Goal: Task Accomplishment & Management: Use online tool/utility

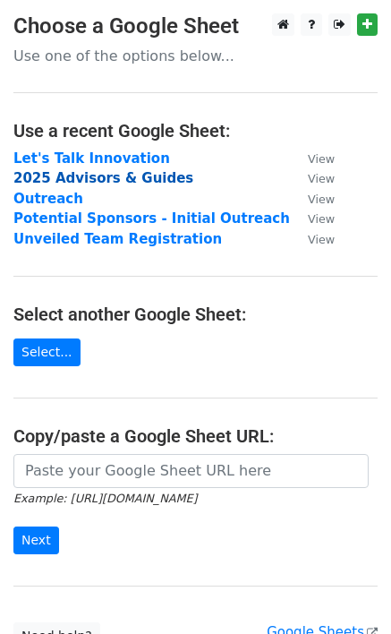
click at [90, 175] on strong "2025 Advisors & Guides" at bounding box center [103, 178] width 180 height 16
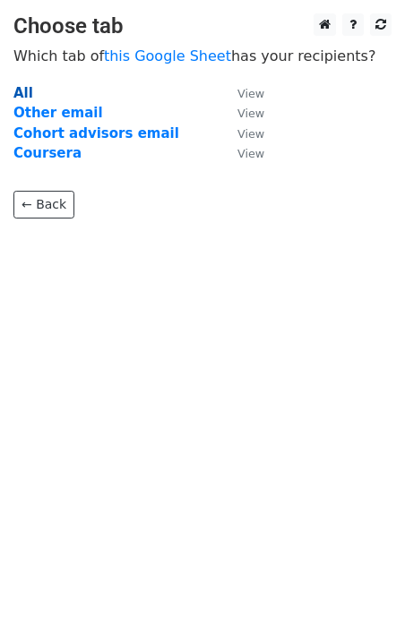
click at [25, 90] on strong "All" at bounding box center [23, 93] width 20 height 16
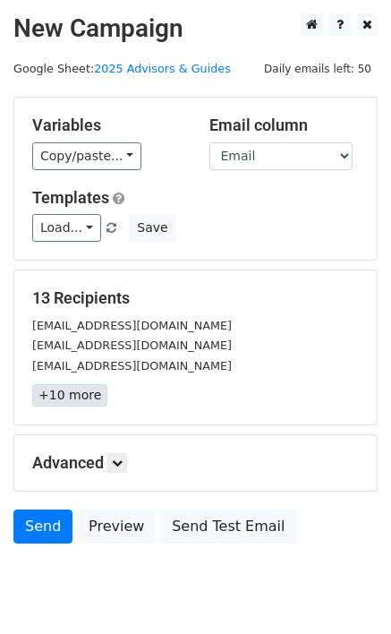
click at [64, 400] on link "+10 more" at bounding box center [69, 395] width 75 height 22
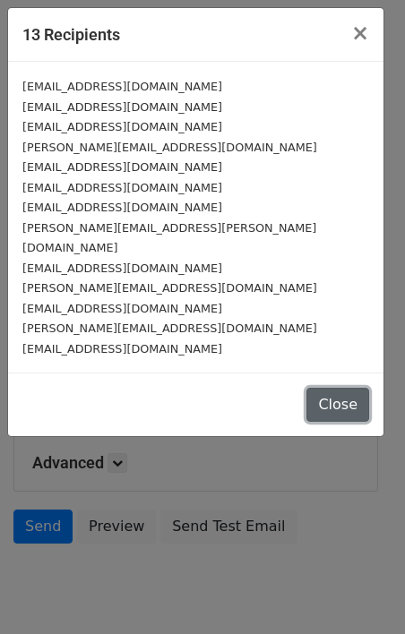
click at [329, 388] on button "Close" at bounding box center [337, 405] width 63 height 34
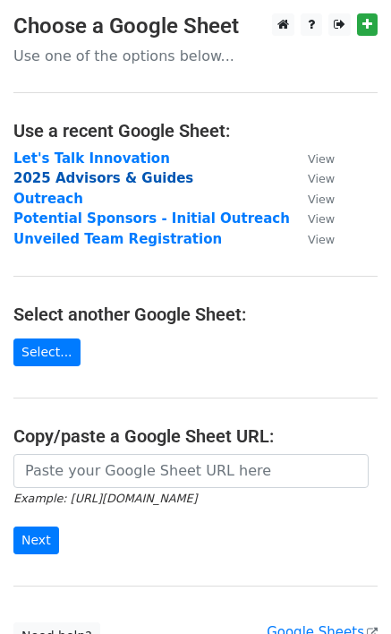
click at [83, 172] on strong "2025 Advisors & Guides" at bounding box center [103, 178] width 180 height 16
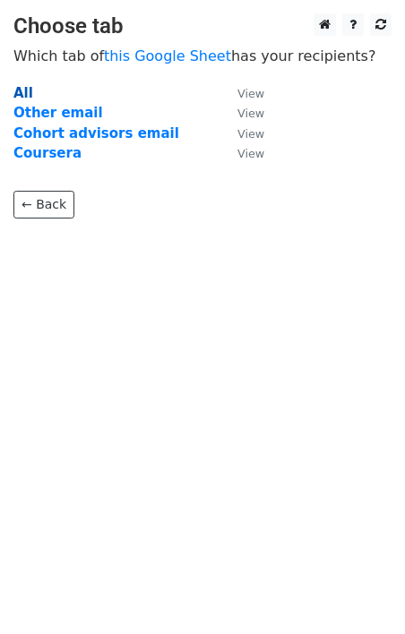
click at [24, 90] on strong "All" at bounding box center [23, 93] width 20 height 16
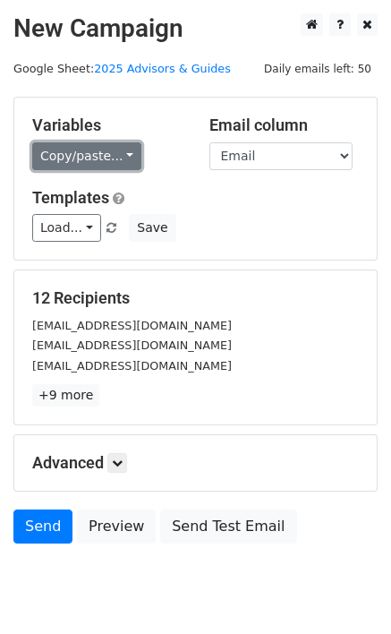
click at [74, 163] on link "Copy/paste..." at bounding box center [86, 156] width 109 height 28
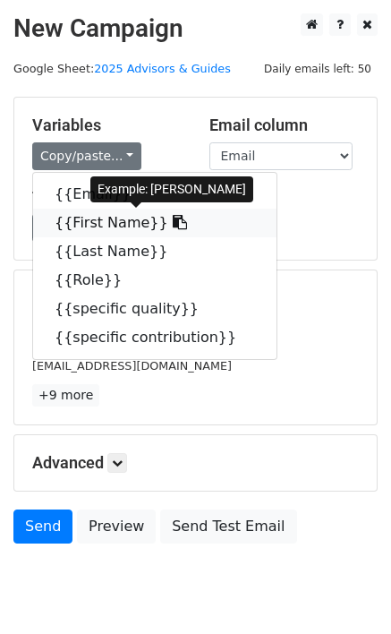
click at [88, 221] on link "{{First Name}}" at bounding box center [155, 223] width 244 height 29
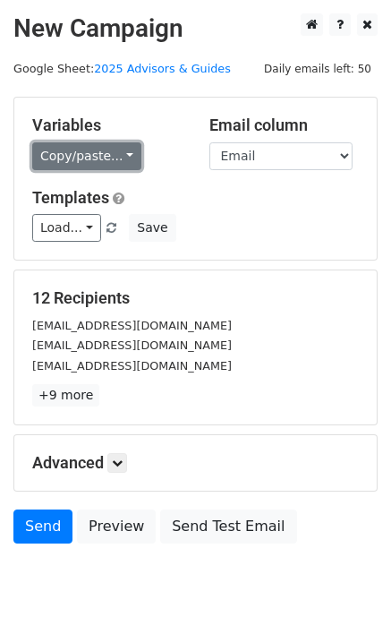
click at [66, 150] on link "Copy/paste..." at bounding box center [86, 156] width 109 height 28
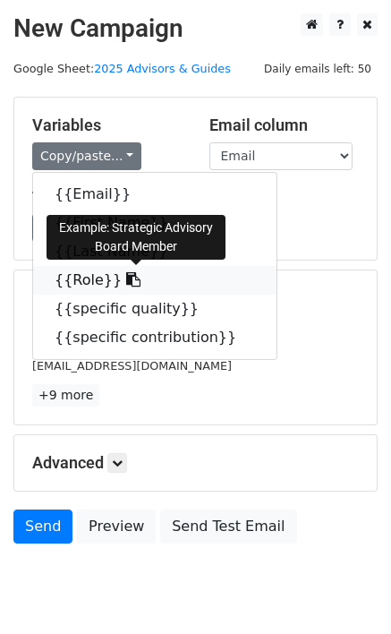
click at [88, 272] on link "{{Role}}" at bounding box center [155, 280] width 244 height 29
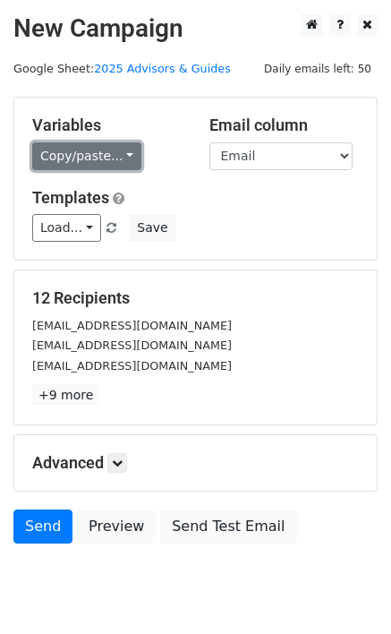
click at [74, 162] on link "Copy/paste..." at bounding box center [86, 156] width 109 height 28
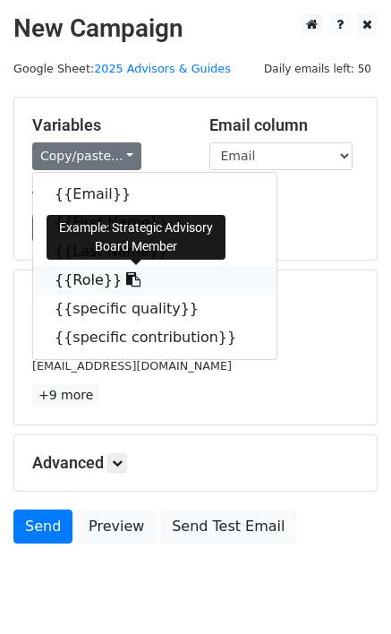
click at [89, 284] on link "{{Role}}" at bounding box center [155, 280] width 244 height 29
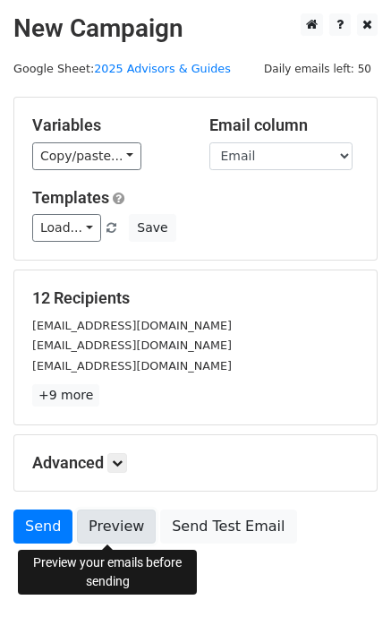
click at [107, 527] on link "Preview" at bounding box center [116, 526] width 79 height 34
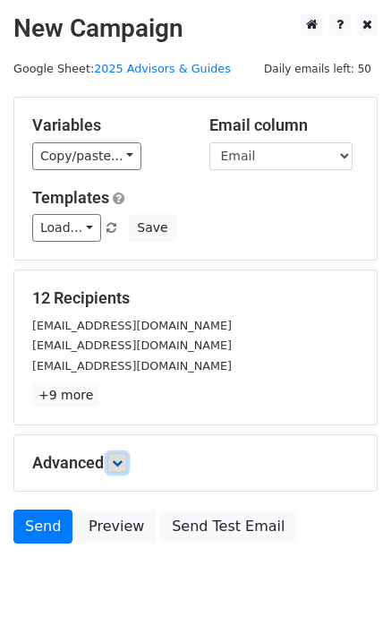
click at [127, 461] on link at bounding box center [117, 463] width 20 height 20
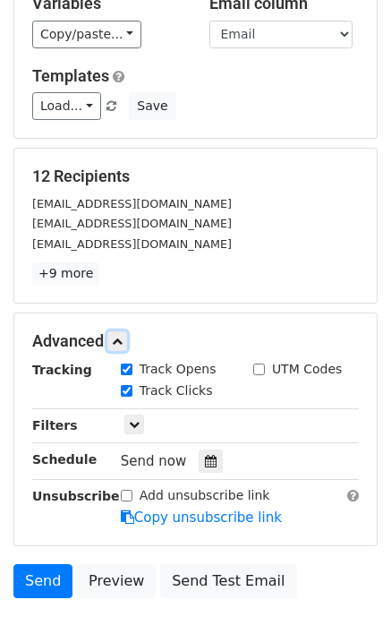
scroll to position [129, 0]
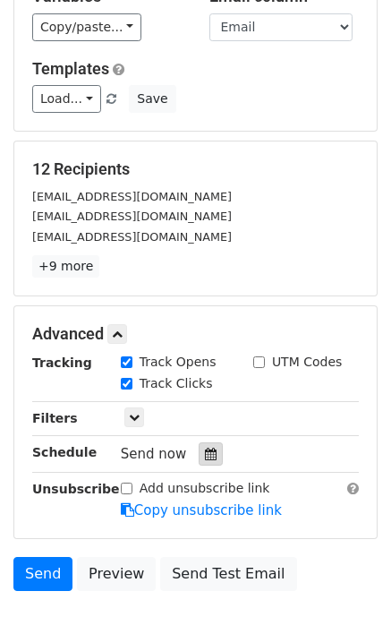
click at [205, 455] on icon at bounding box center [211, 454] width 12 height 13
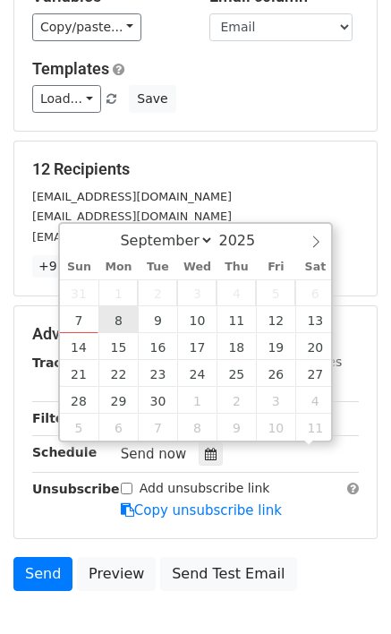
scroll to position [1, 0]
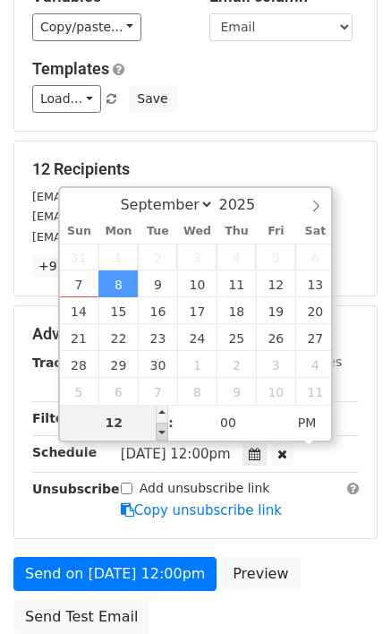
type input "2025-09-08 11:00"
type input "11"
click at [159, 431] on span at bounding box center [162, 432] width 13 height 18
type input "2025-09-08 10:00"
type input "10"
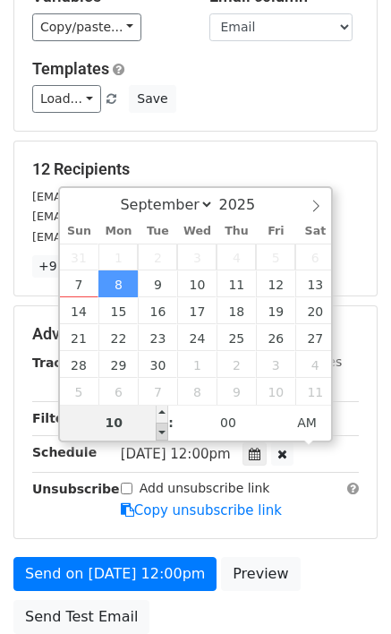
click at [159, 431] on span at bounding box center [162, 432] width 13 height 18
type input "2025-09-08 09:00"
type input "09"
click at [159, 431] on span at bounding box center [162, 432] width 13 height 18
type input "2025-09-08 08:00"
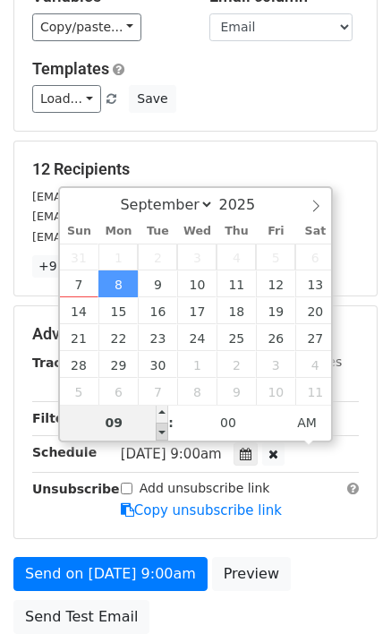
type input "08"
click at [159, 431] on span at bounding box center [162, 432] width 13 height 18
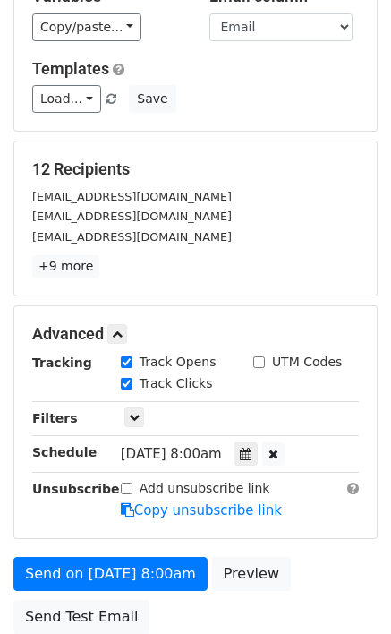
click at [7, 474] on main "New Campaign Daily emails left: 50 Google Sheet: 2025 Advisors & Guides Variabl…" at bounding box center [195, 263] width 391 height 758
click at [252, 456] on div at bounding box center [246, 453] width 24 height 23
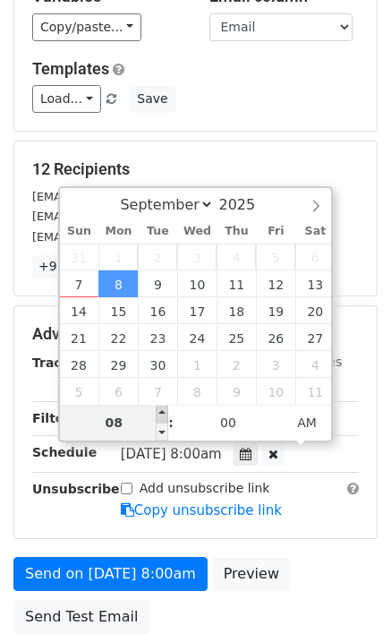
type input "2025-09-08 09:00"
type input "09"
click at [164, 416] on span at bounding box center [162, 414] width 13 height 18
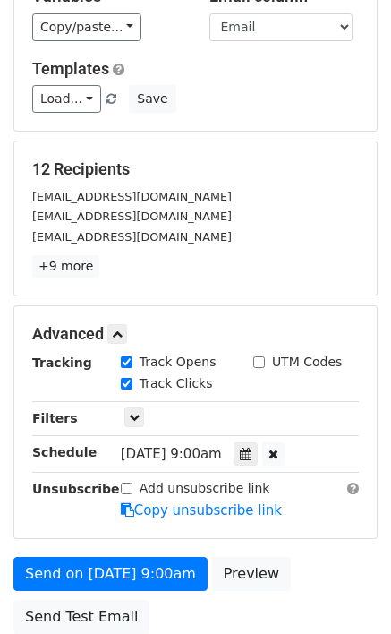
click at [11, 443] on main "New Campaign Daily emails left: 50 Google Sheet: 2025 Advisors & Guides Variabl…" at bounding box center [195, 263] width 391 height 758
click at [257, 446] on div at bounding box center [246, 453] width 24 height 23
click at [7, 483] on main "New Campaign Daily emails left: 50 Google Sheet: 2025 Advisors & Guides Variabl…" at bounding box center [195, 263] width 391 height 758
click at [252, 456] on icon at bounding box center [246, 454] width 12 height 13
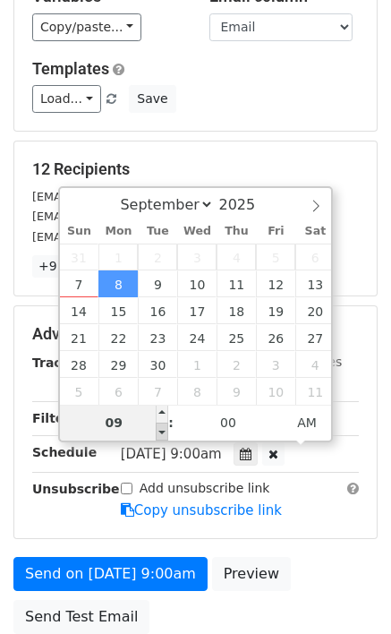
type input "2025-09-08 08:00"
type input "08"
click at [158, 432] on span at bounding box center [162, 432] width 13 height 18
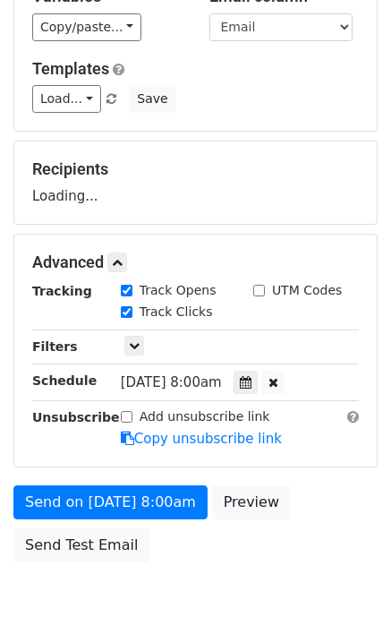
click at [11, 475] on main "New Campaign Daily emails left: 50 Google Sheet: 2025 Advisors & Guides Variabl…" at bounding box center [195, 227] width 391 height 687
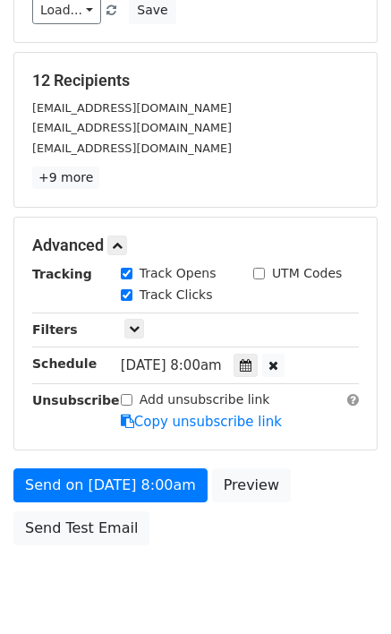
scroll to position [223, 0]
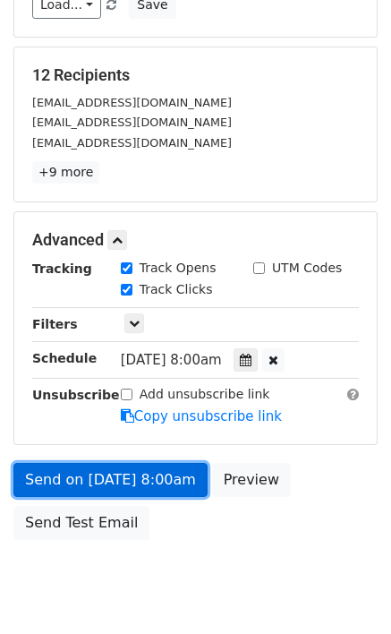
click at [120, 483] on link "Send on Sep 8 at 8:00am" at bounding box center [110, 480] width 194 height 34
